Goal: Information Seeking & Learning: Learn about a topic

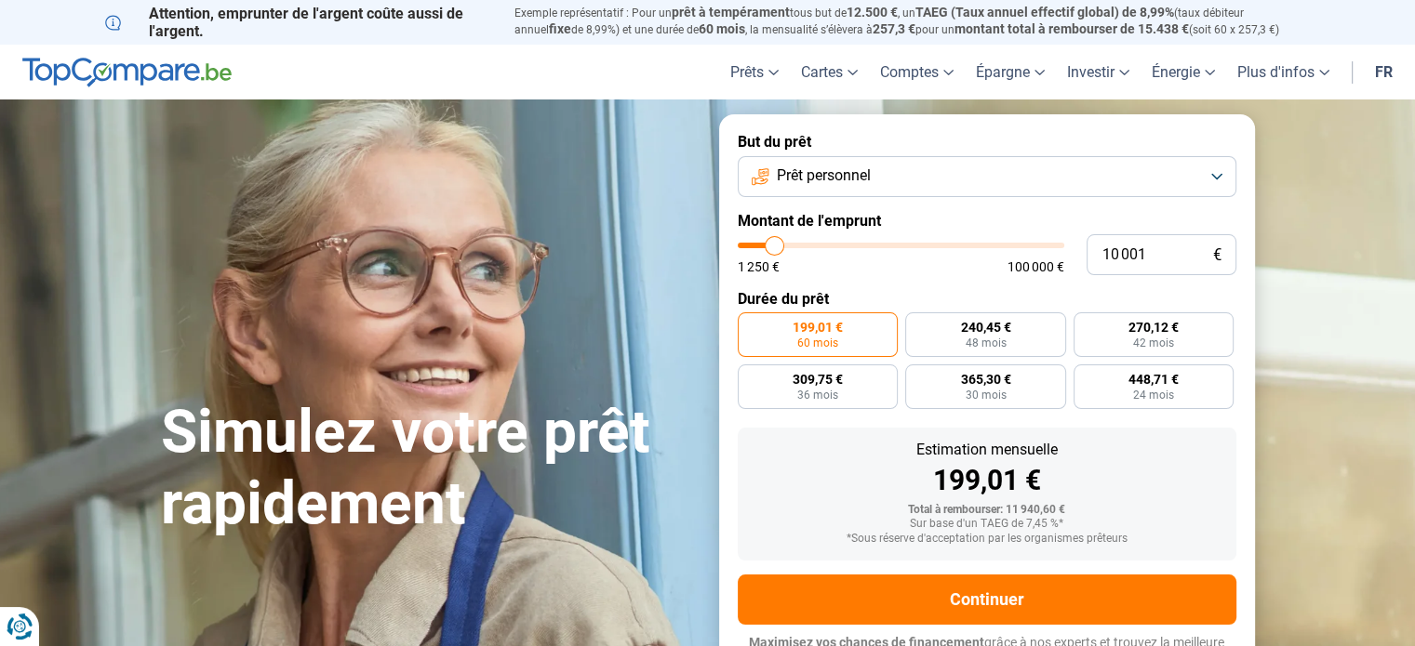
type input "10 500"
type input "10500"
type input "11 500"
type input "11500"
type input "14 000"
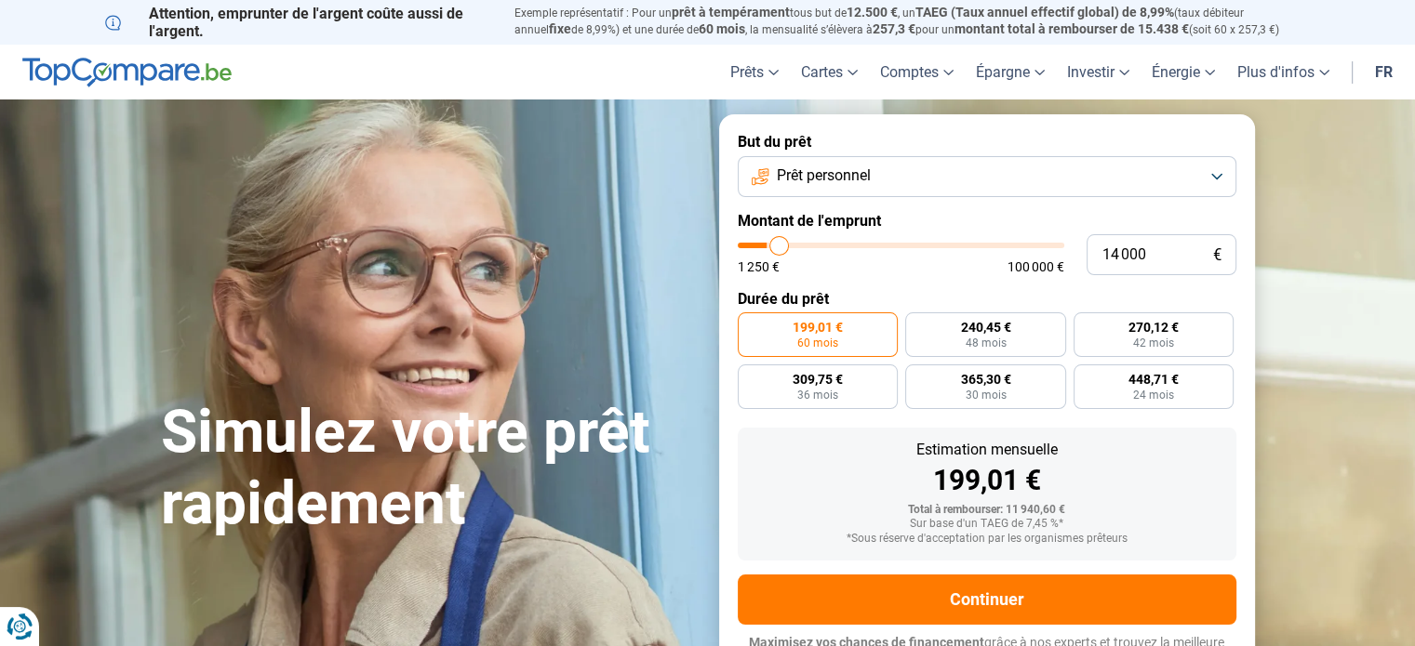
type input "14000"
type input "17 250"
type input "17250"
type input "20 000"
type input "20000"
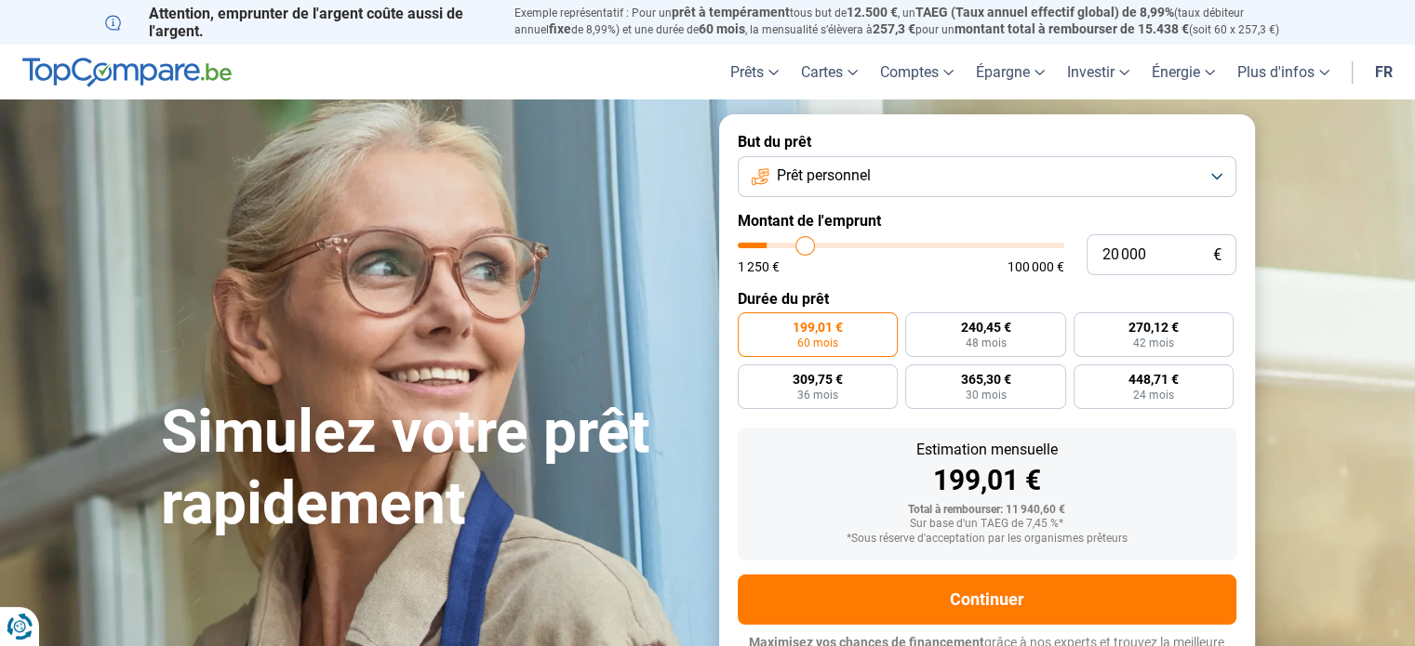
type input "22 500"
type input "22500"
type input "24 500"
type input "24500"
type input "25 250"
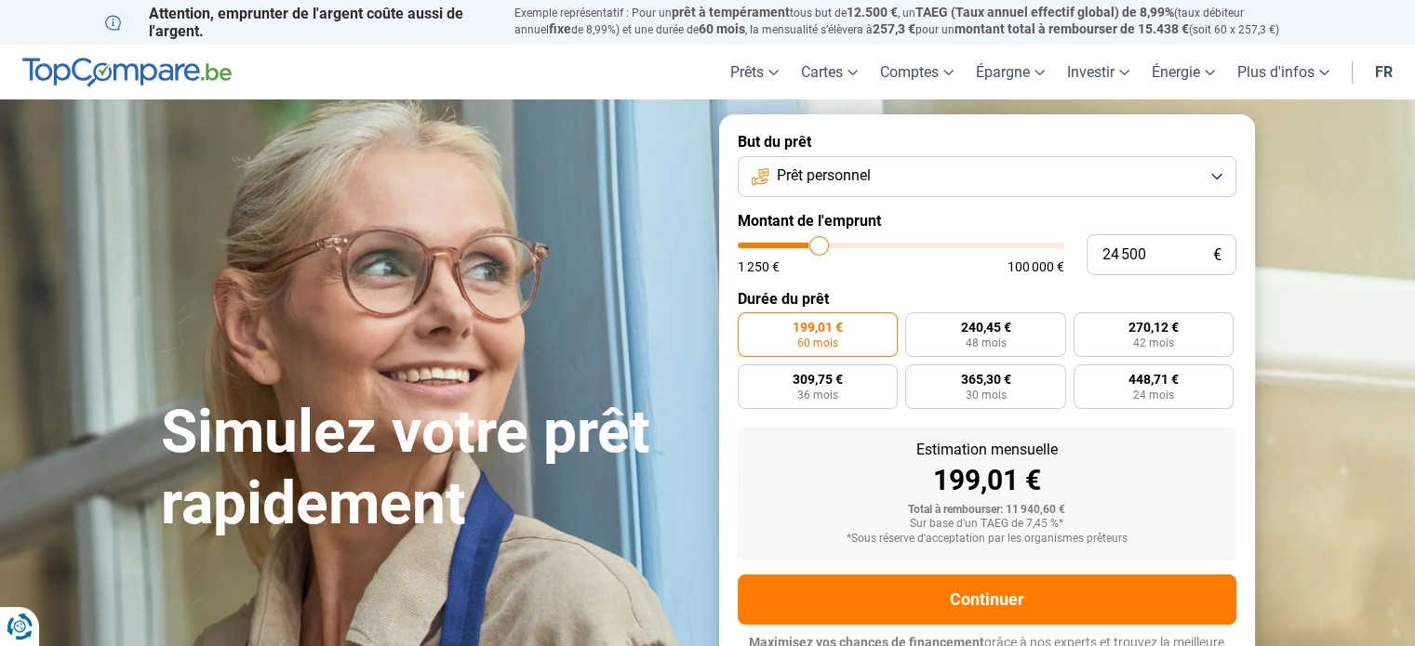
type input "25250"
type input "25 500"
type input "25500"
type input "25 750"
type input "25750"
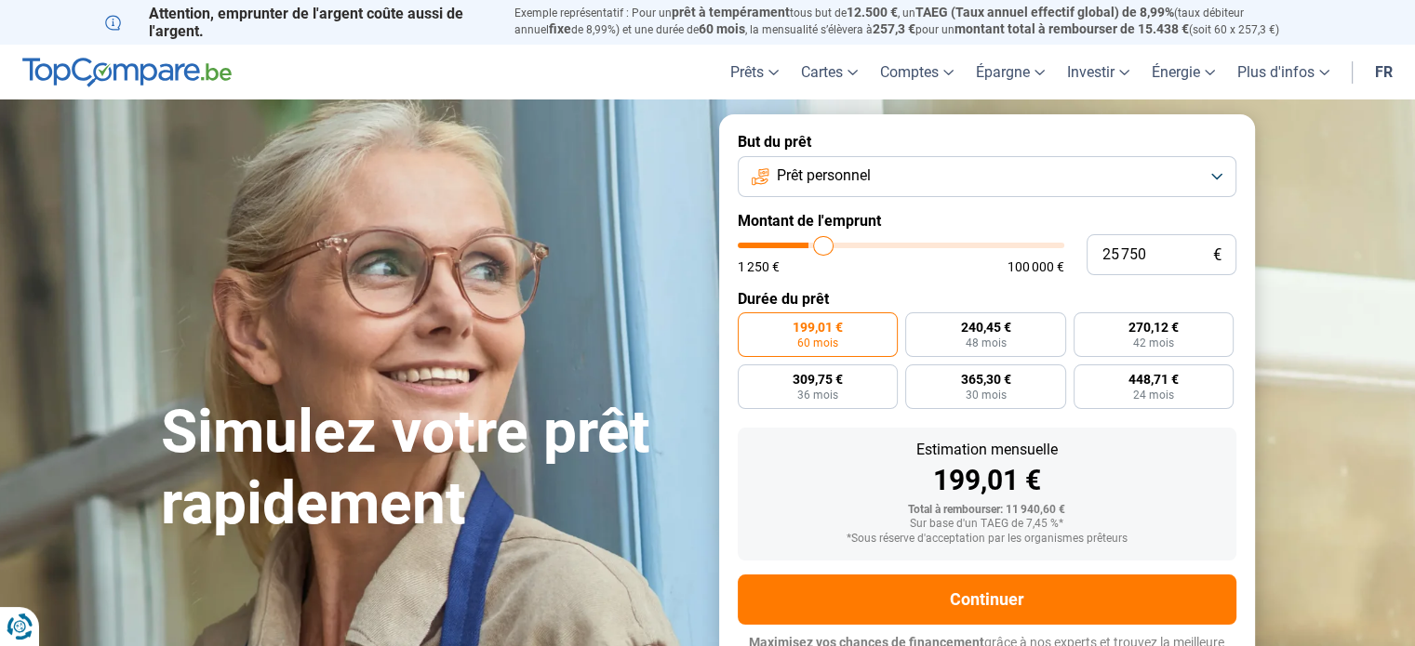
type input "26 000"
type input "26000"
type input "26 250"
type input "26250"
type input "26 500"
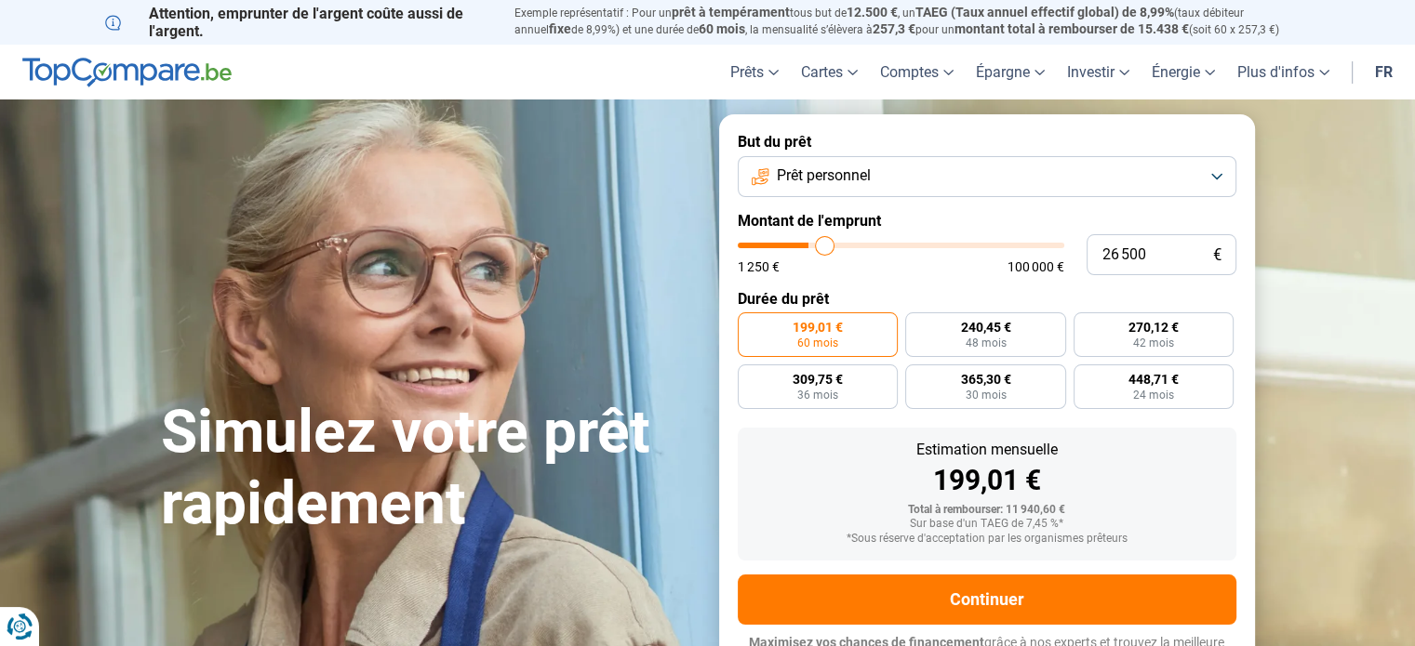
type input "26500"
type input "27 250"
type input "27250"
type input "27 750"
type input "27750"
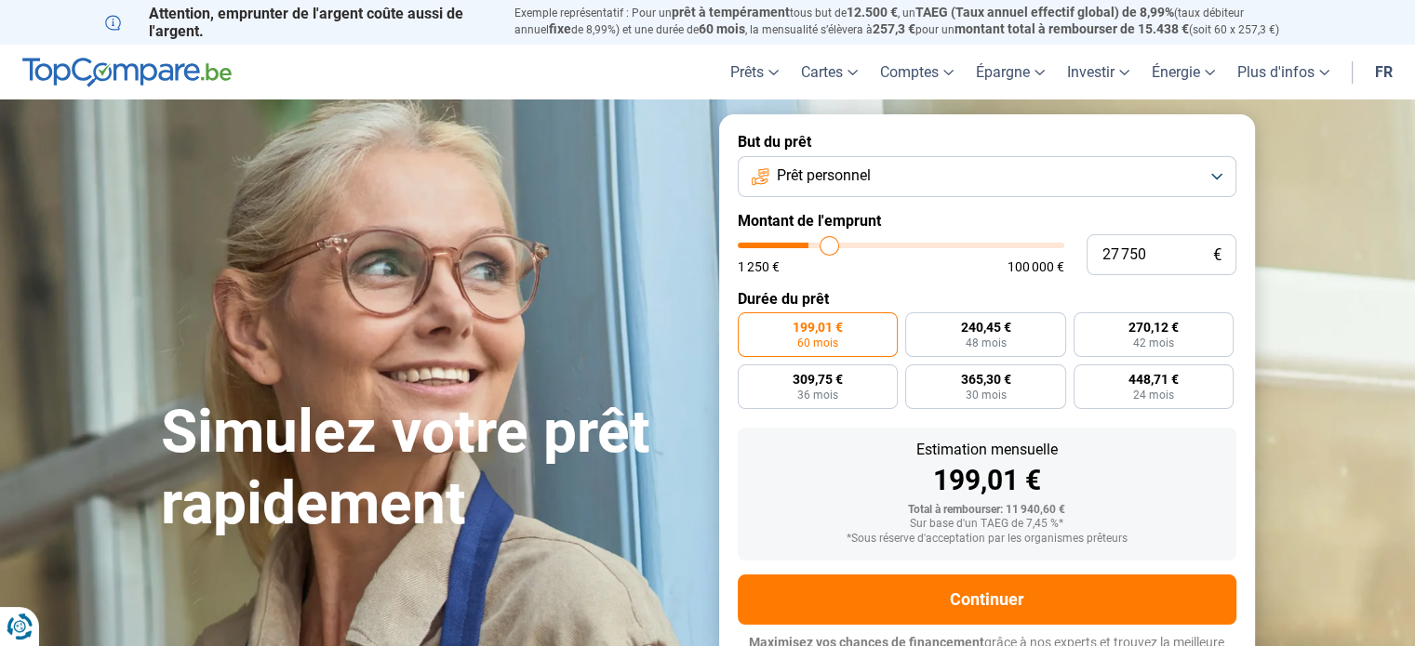
type input "28 750"
type input "28750"
type input "30 000"
type input "30000"
type input "32 000"
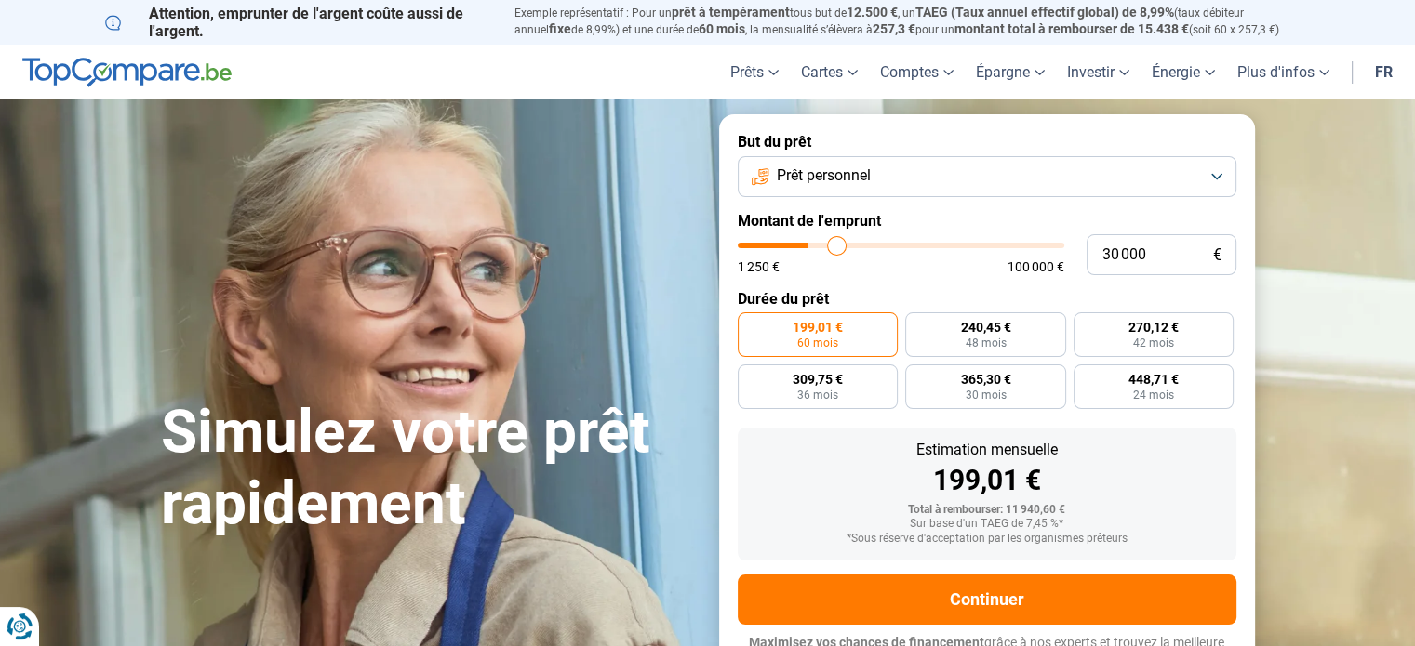
type input "32000"
type input "32 750"
type input "32750"
type input "33 000"
type input "33000"
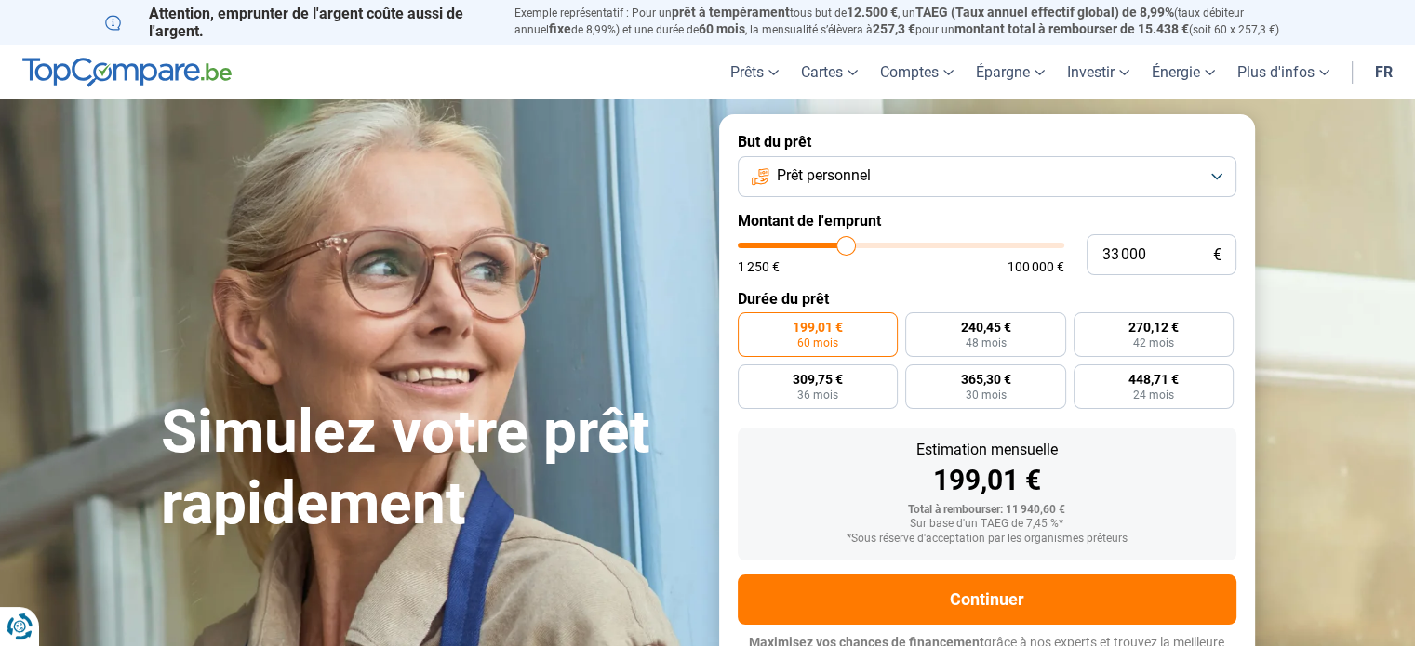
type input "33 250"
type input "33250"
type input "33 500"
type input "33500"
type input "34 000"
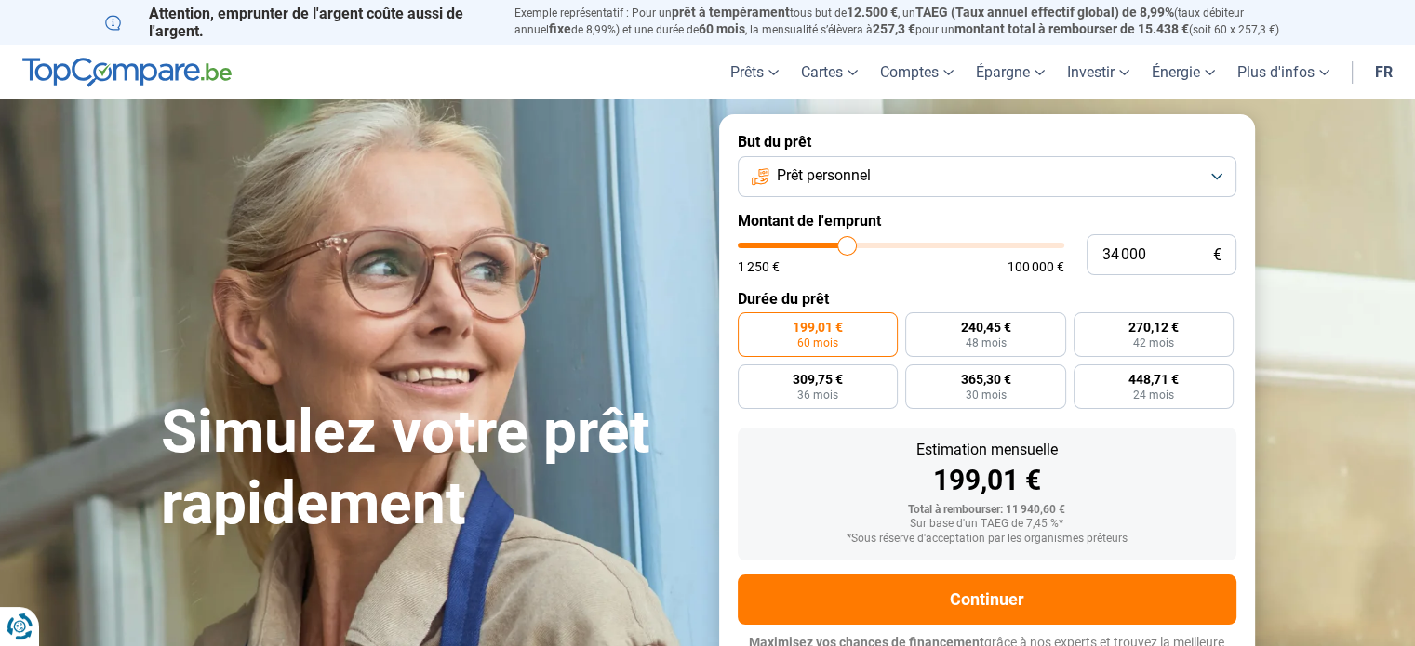
type input "34000"
type input "34 500"
type input "34500"
type input "35 250"
type input "35250"
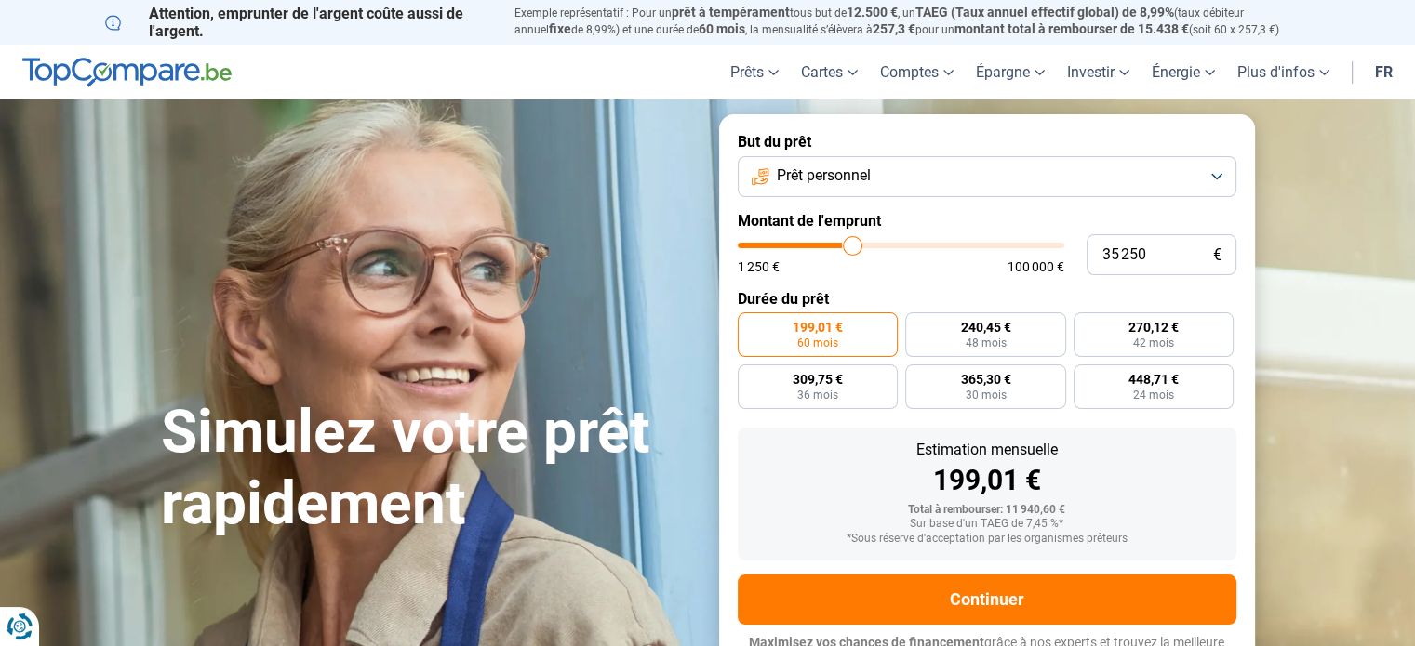
type input "36 000"
type input "36000"
type input "36 750"
type input "36750"
type input "37 750"
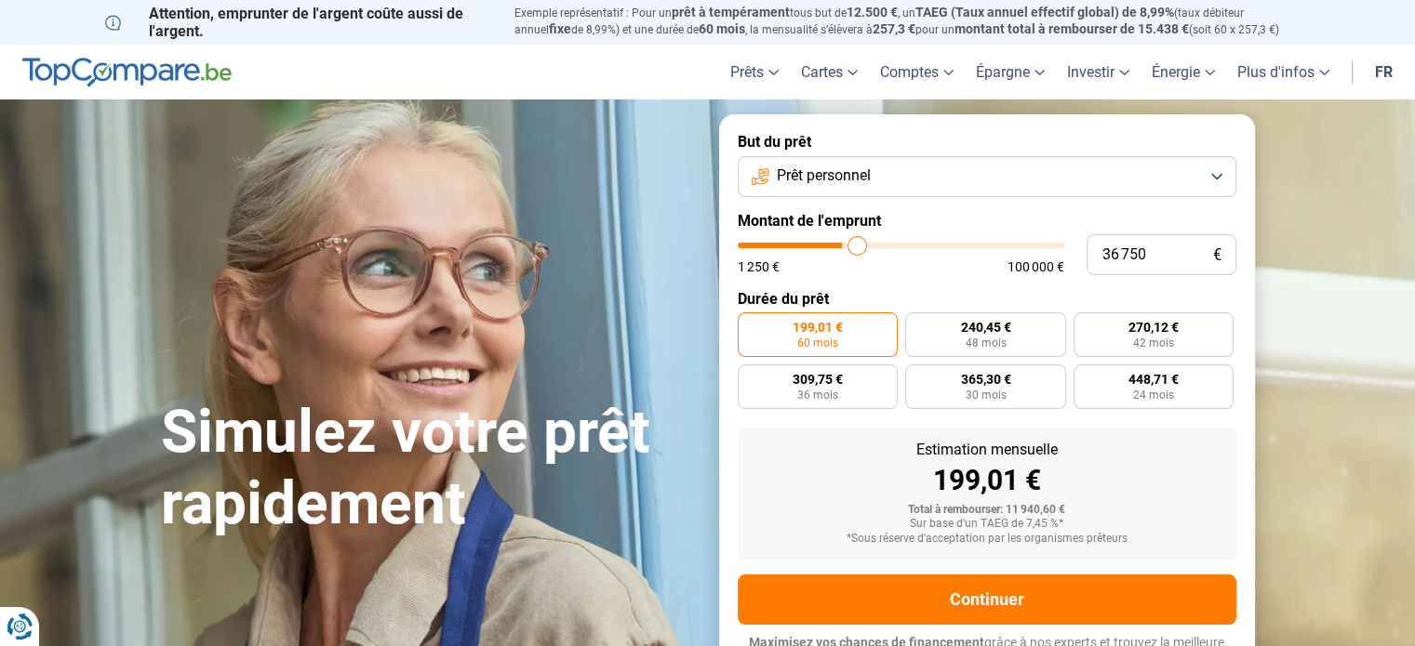
type input "37750"
type input "38 500"
type input "38500"
type input "40 500"
type input "40500"
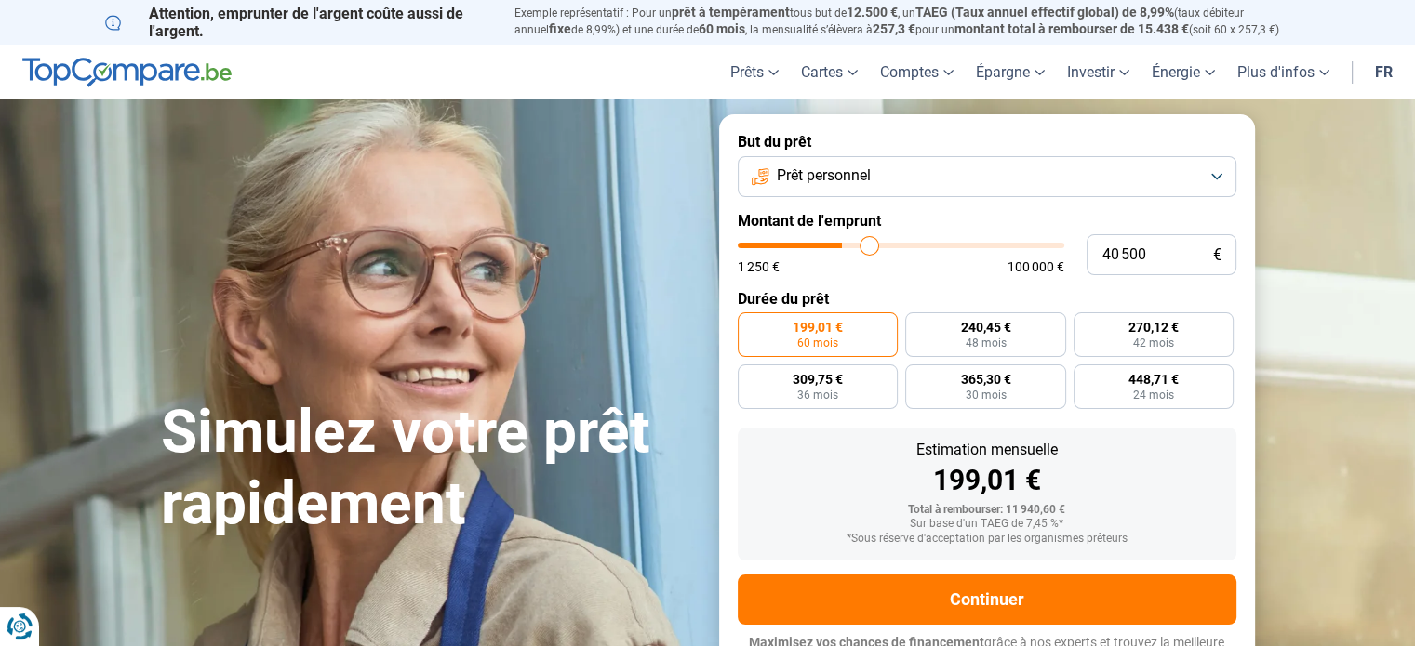
type input "42 750"
type input "42750"
type input "44 250"
type input "44250"
type input "45 250"
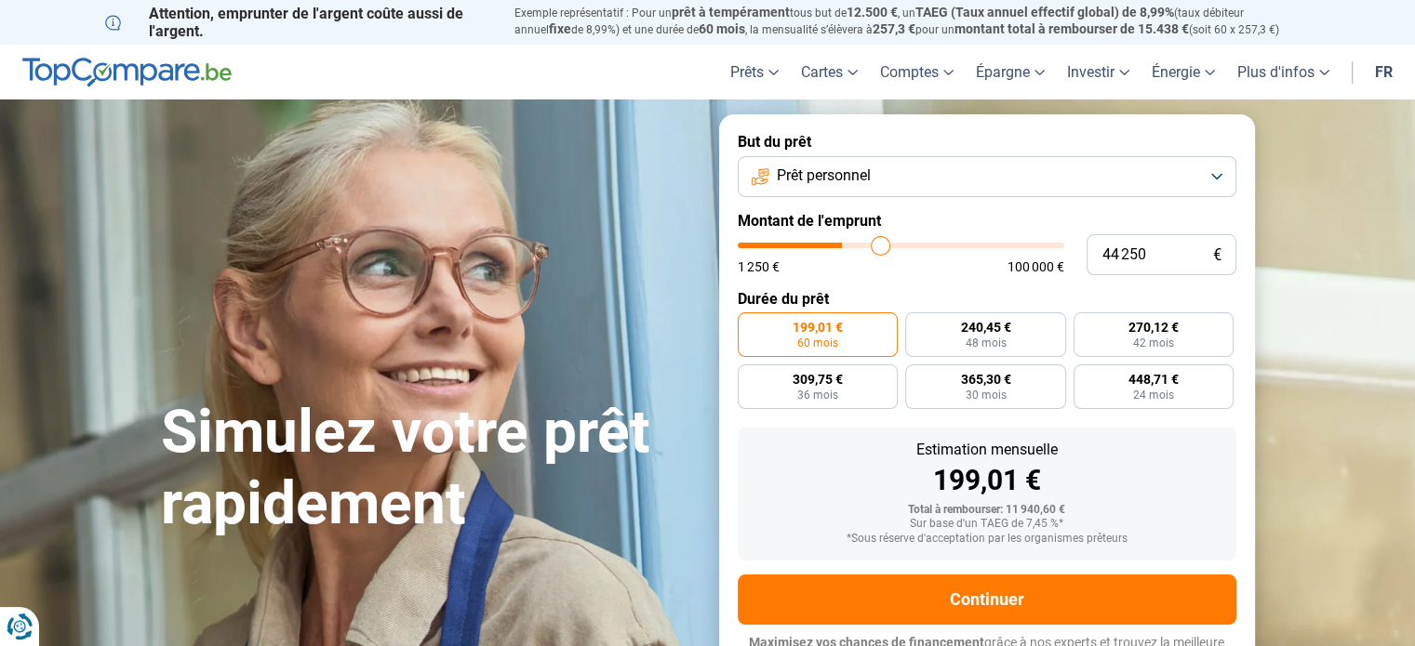
type input "45250"
type input "47 000"
type input "47000"
type input "48 000"
type input "48000"
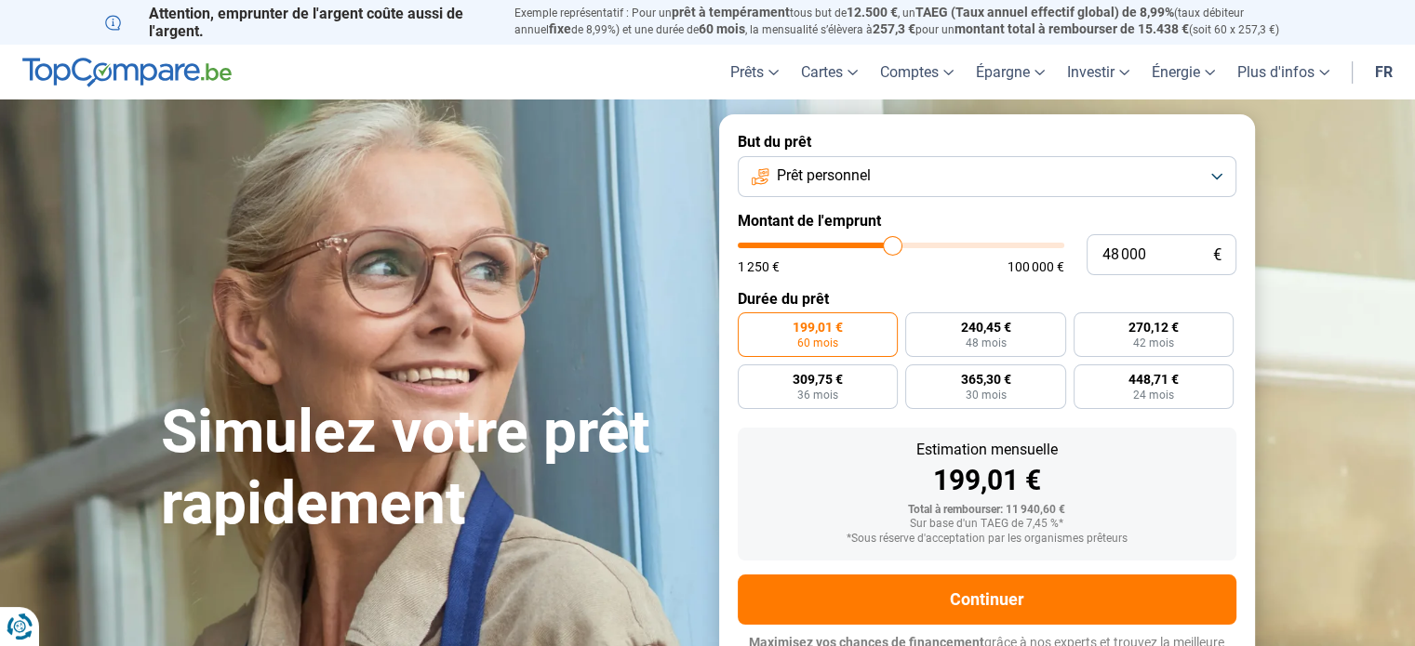
type input "48 500"
type input "48500"
type input "48 750"
type input "48750"
type input "49 000"
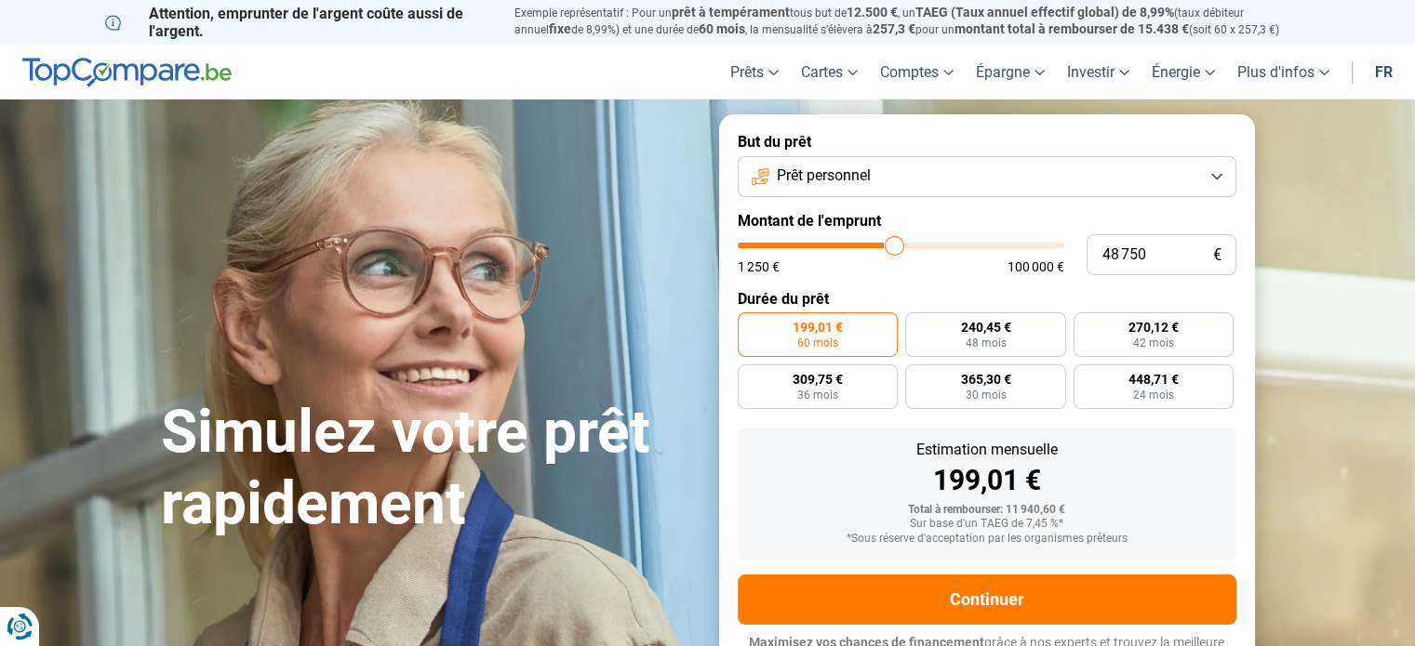
type input "49000"
type input "49 500"
type input "49500"
type input "49 750"
type input "49750"
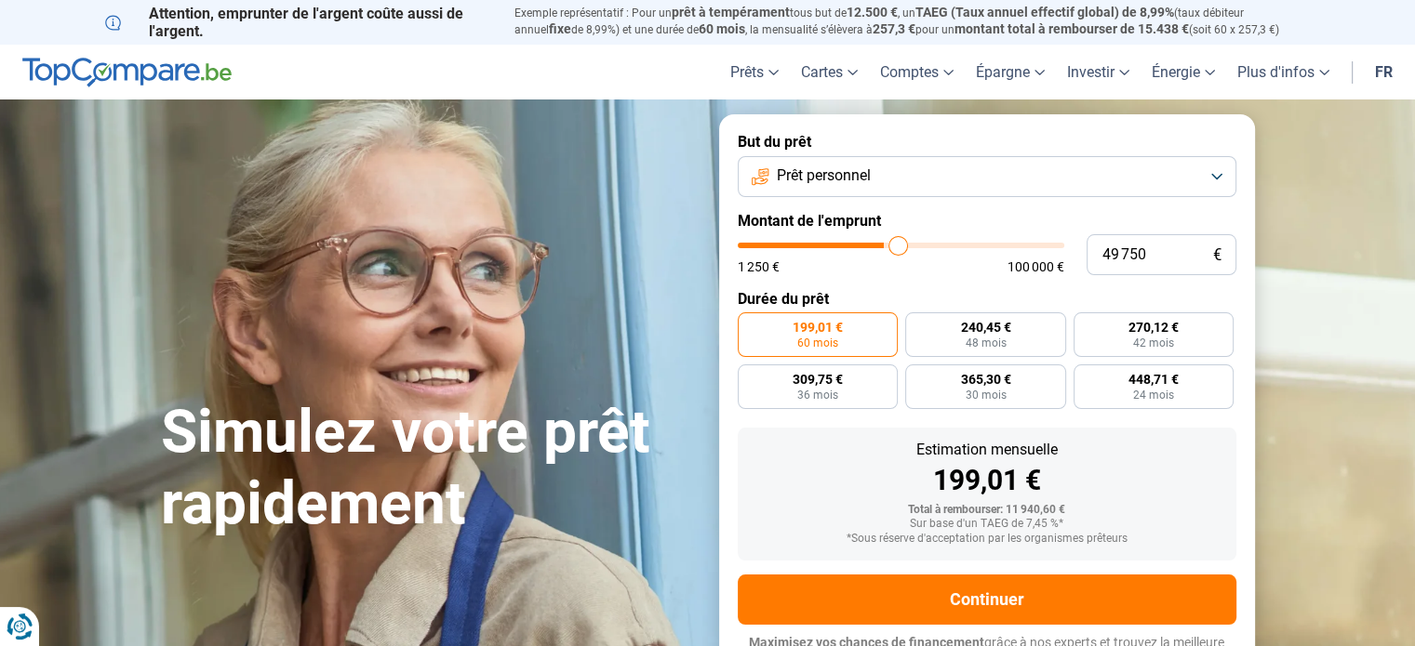
type input "50 000"
type input "50000"
type input "49 750"
type input "49750"
type input "49 500"
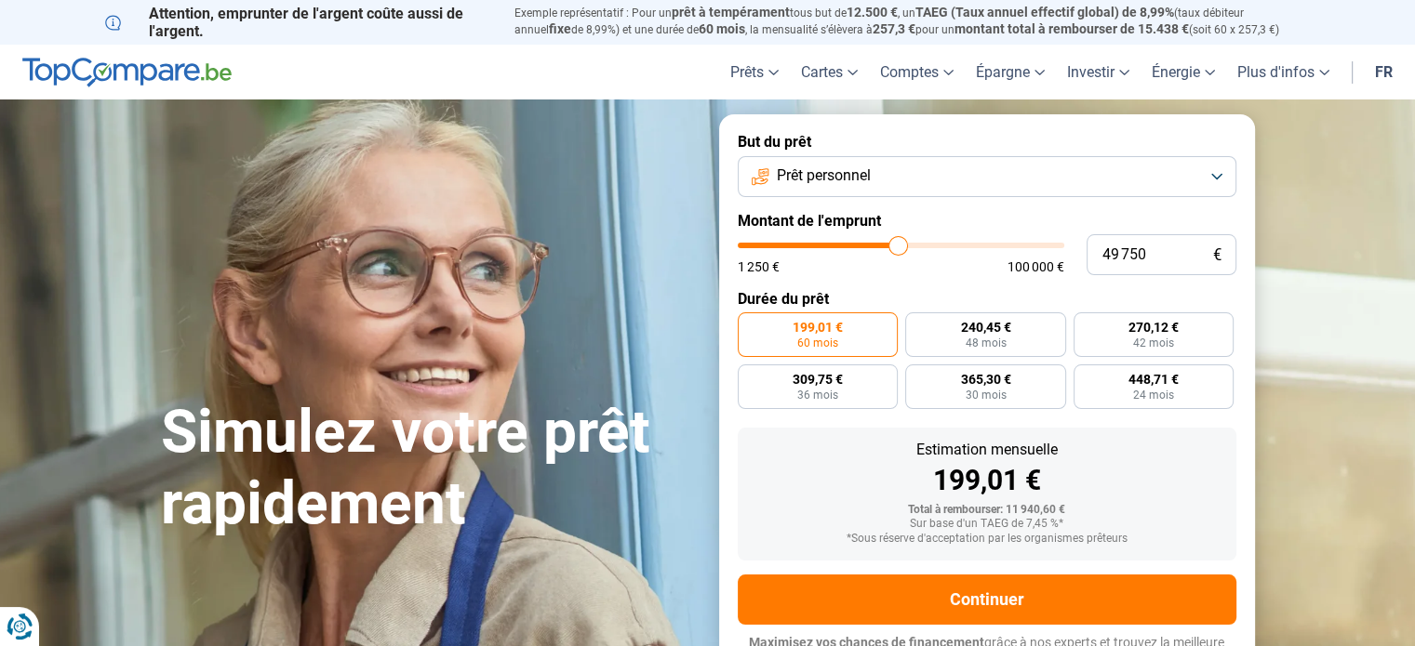
type input "49500"
type input "49 250"
type input "49250"
type input "49 000"
type input "49000"
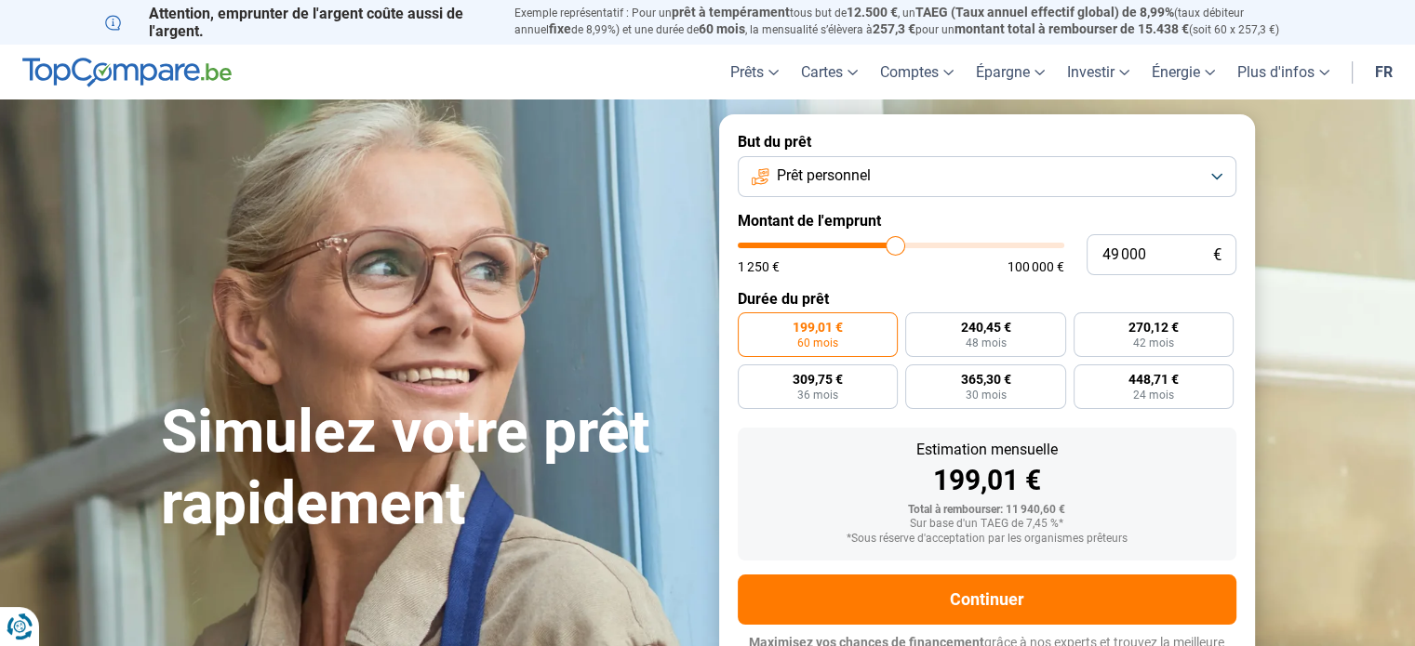
type input "48 750"
type input "48750"
type input "48 250"
type input "48250"
type input "48 000"
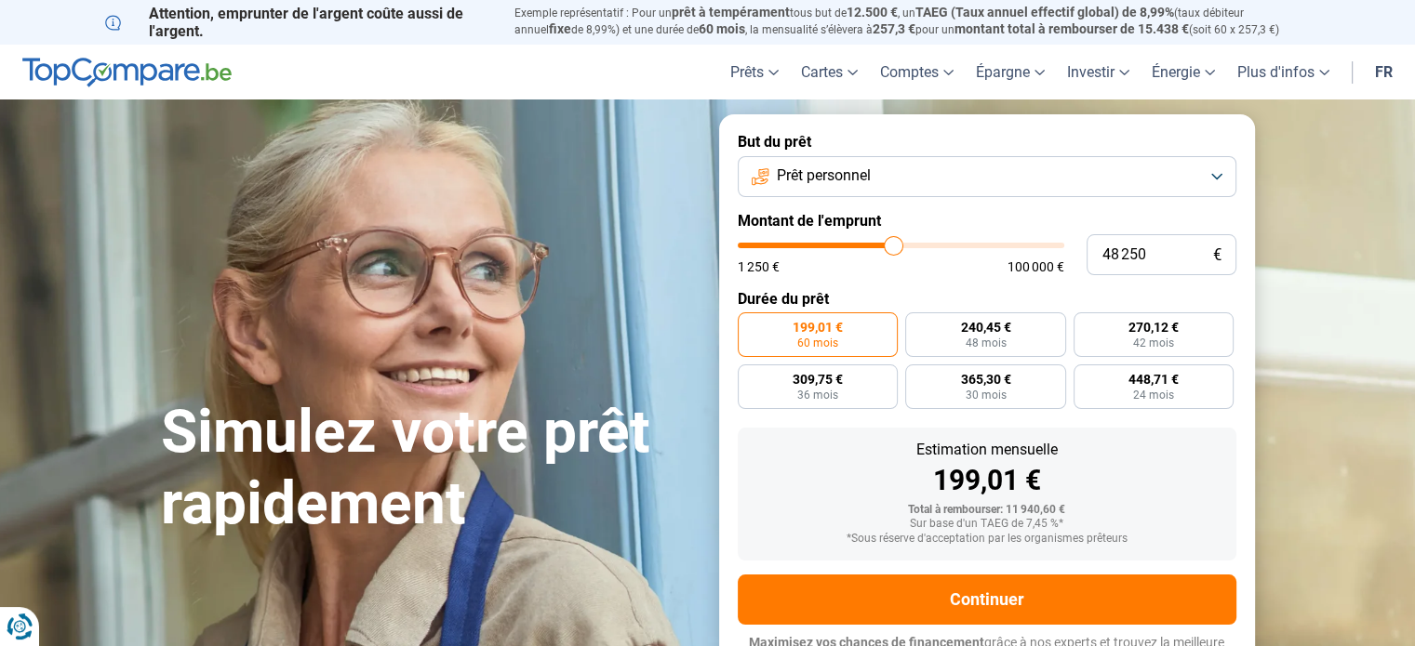
type input "48000"
type input "47 750"
type input "47750"
type input "47 250"
type input "47250"
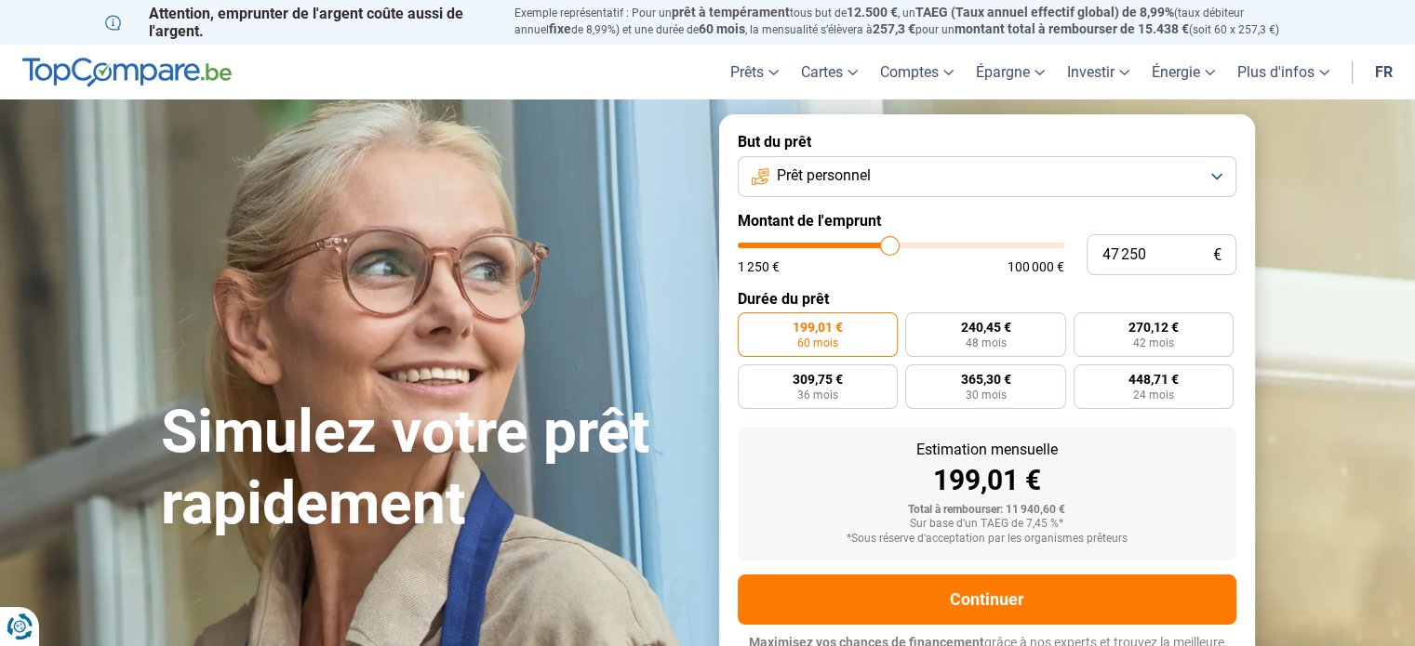
type input "47 000"
type input "47000"
type input "46 750"
type input "46750"
type input "46 500"
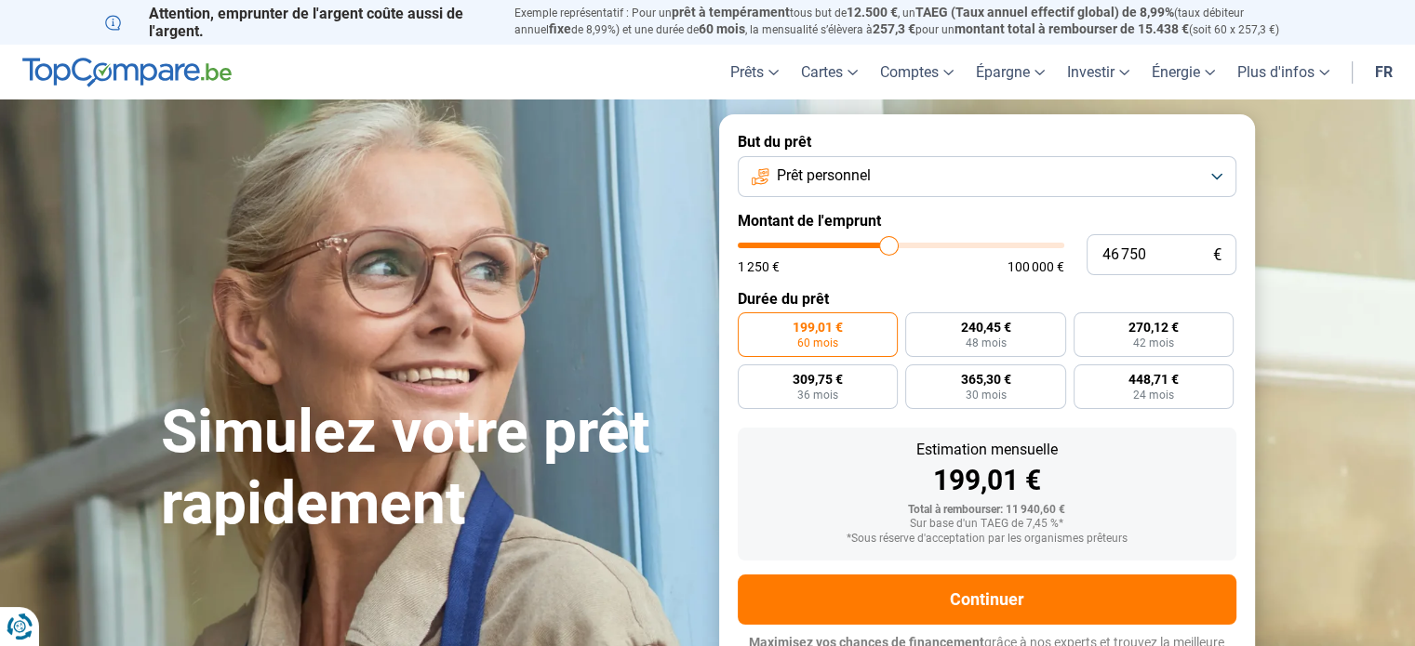
type input "46500"
type input "46 000"
type input "46000"
type input "45 750"
type input "45750"
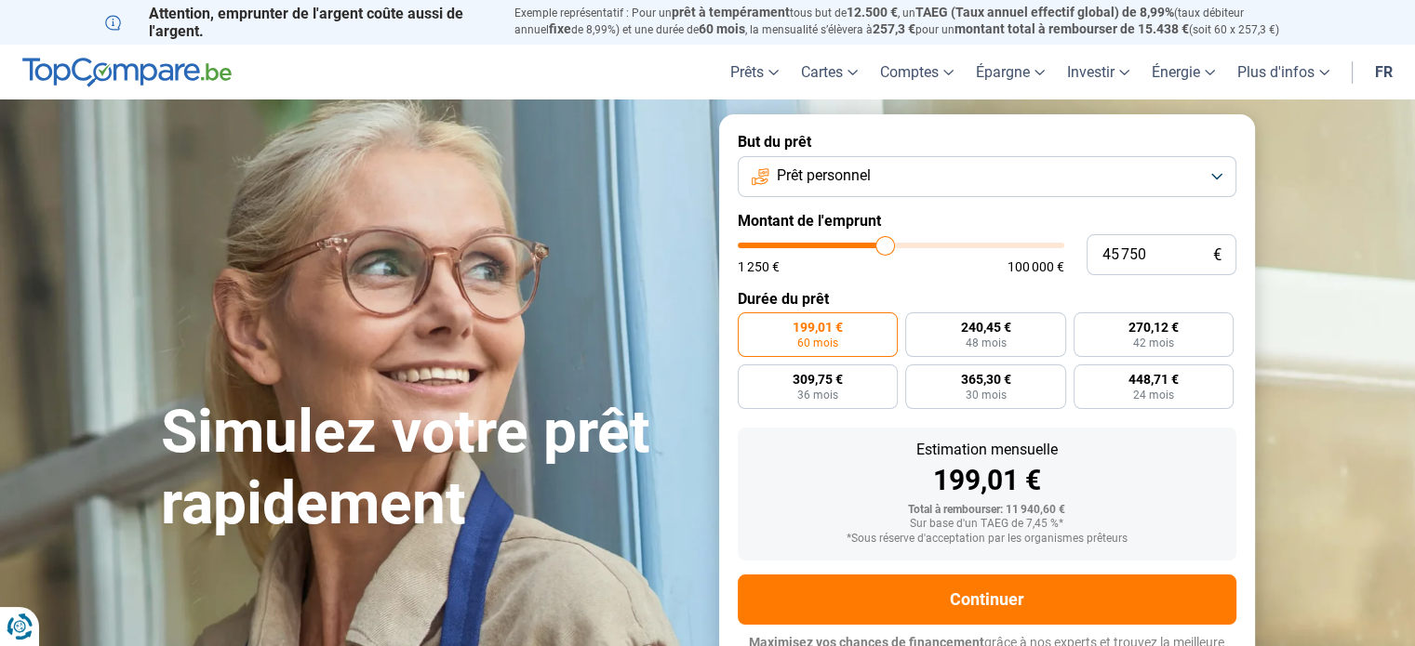
type input "45 500"
type input "45500"
type input "45 250"
type input "45250"
type input "45 000"
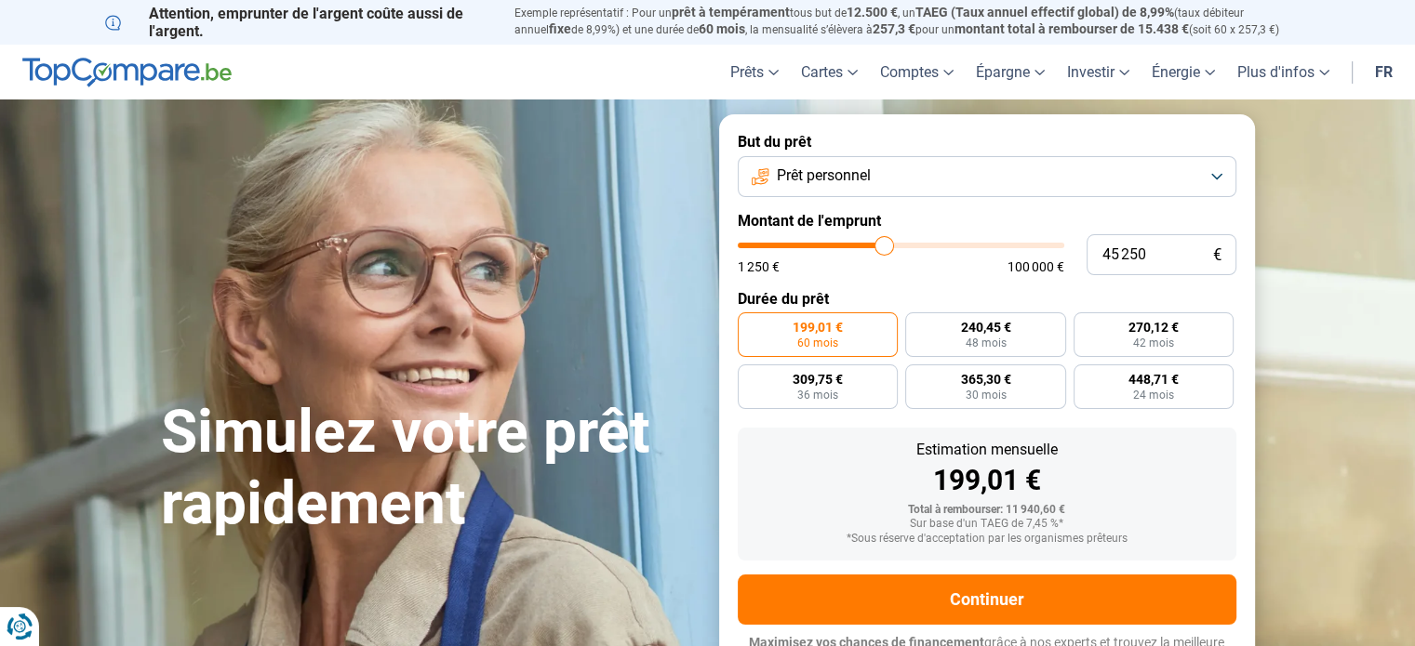
type input "45000"
type input "44 750"
type input "44750"
type input "44 500"
type input "44500"
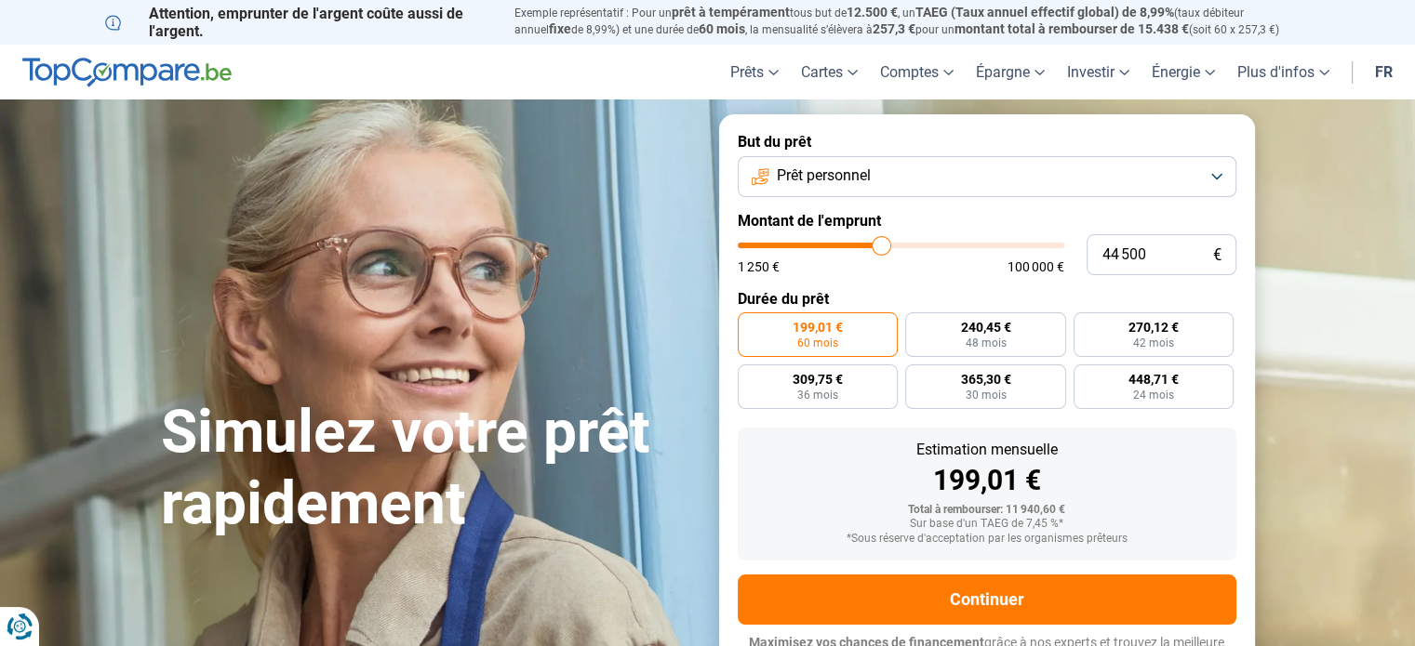
type input "44 750"
type input "44750"
type input "45 000"
drag, startPoint x: 774, startPoint y: 245, endPoint x: 883, endPoint y: 233, distance: 109.4
type input "45000"
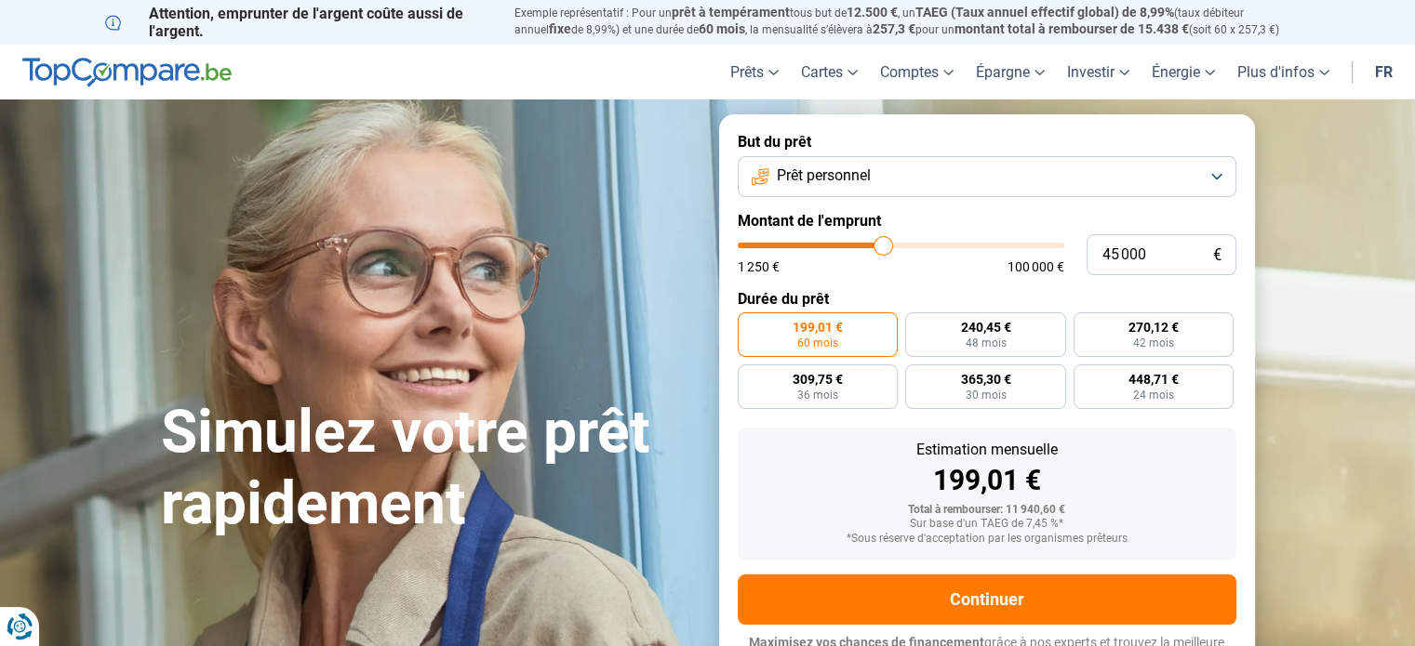
click at [883, 243] on input "range" at bounding box center [901, 246] width 326 height 6
radio input "false"
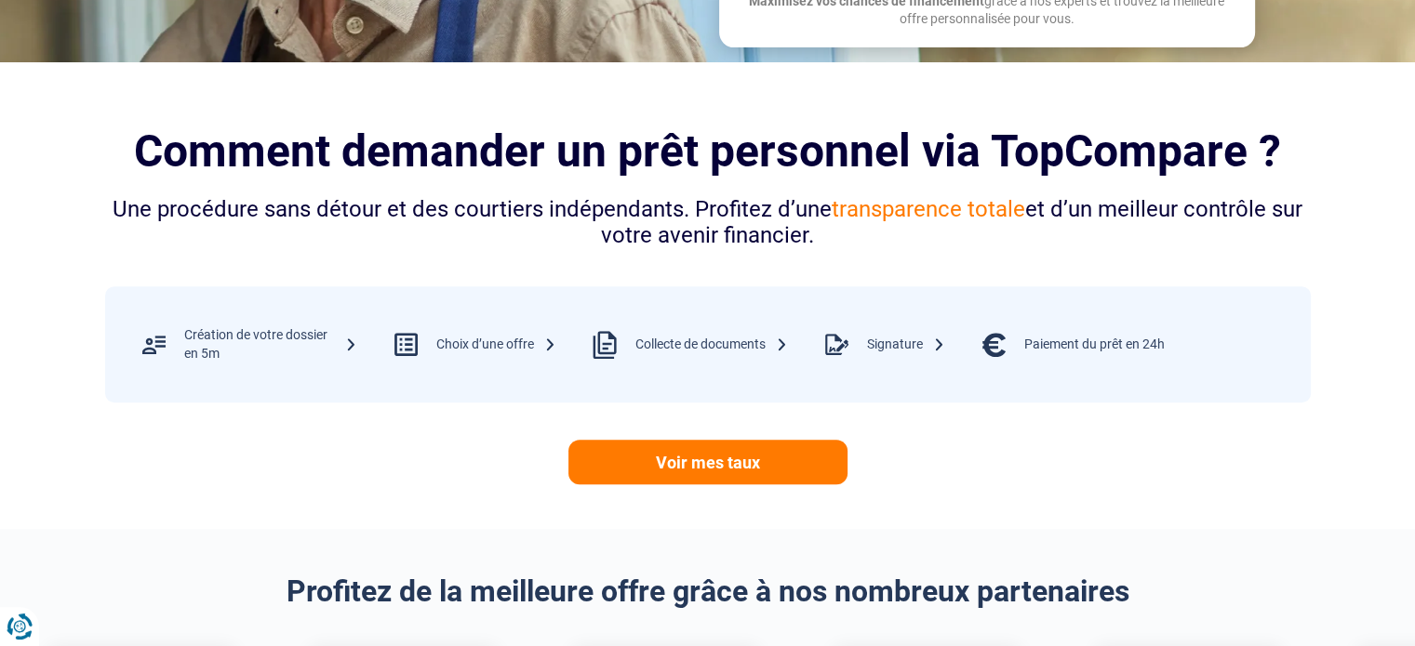
scroll to position [490, 0]
